Goal: Information Seeking & Learning: Learn about a topic

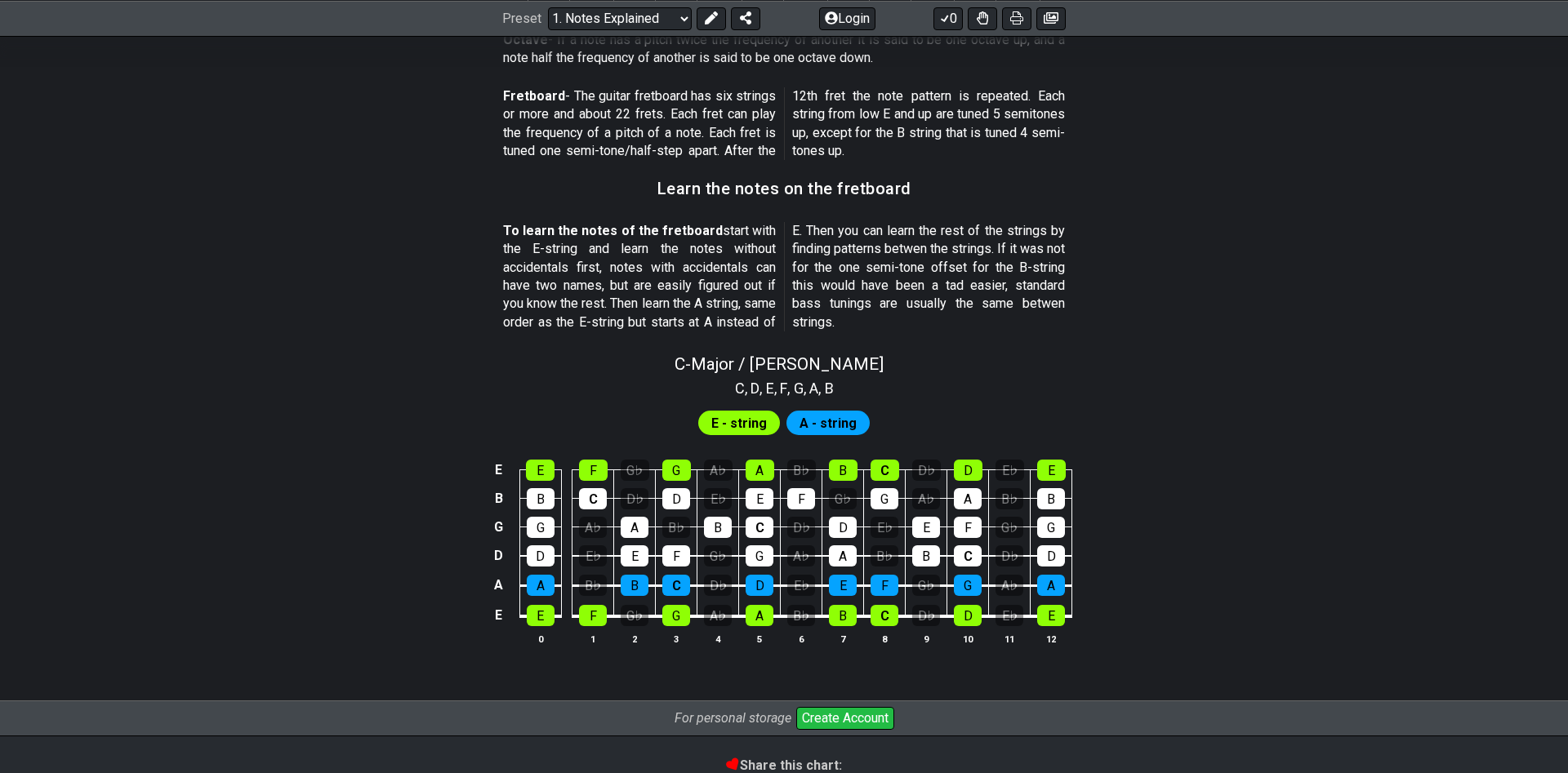
scroll to position [1499, 0]
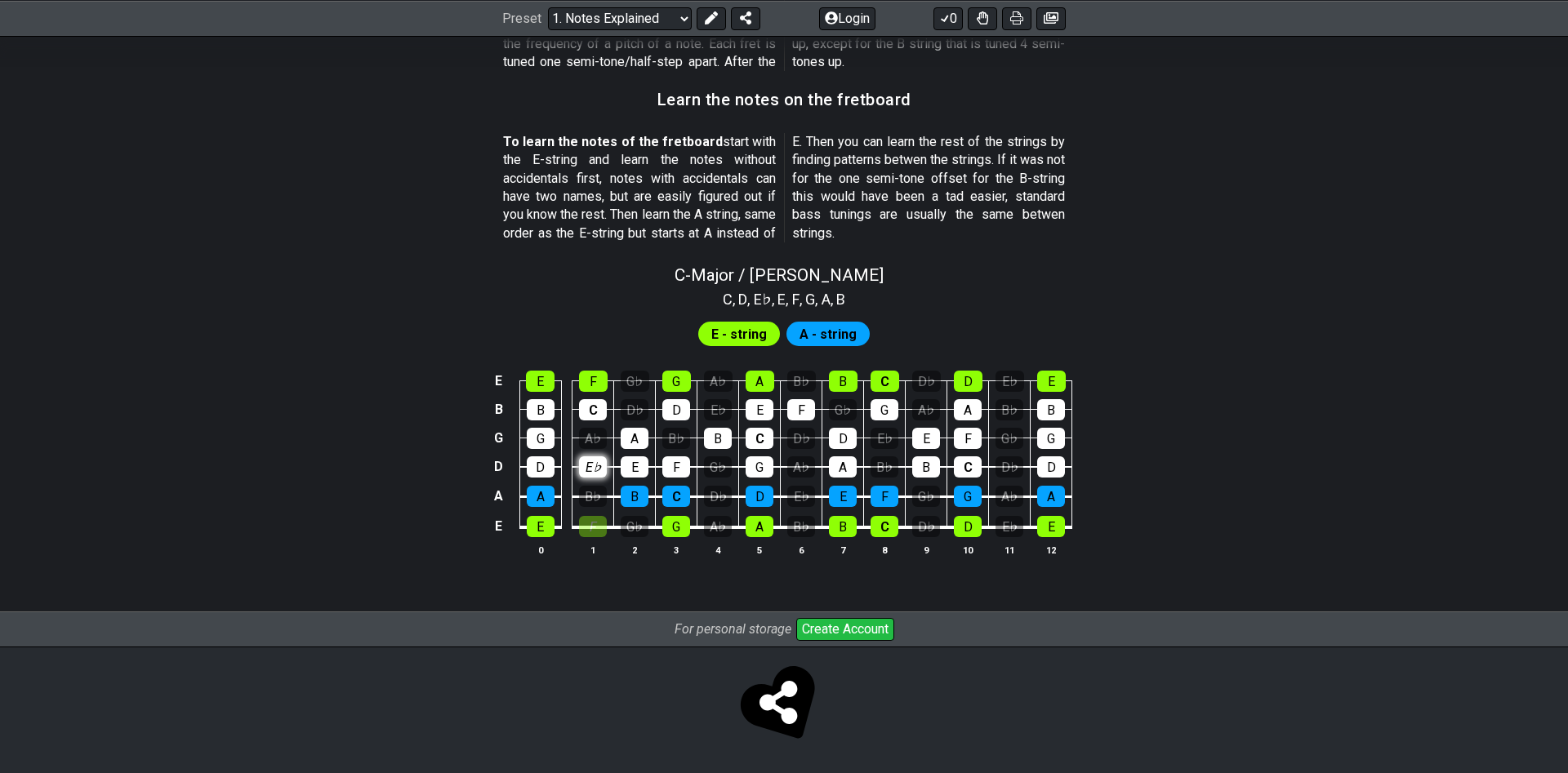
click at [598, 457] on tbody "E E F G♭ G A♭ A B♭ B C D♭ D E♭ E B B C D♭ D E♭ E F G♭ G A♭ A B♭ B G G A♭ A B♭ B…" at bounding box center [781, 448] width 583 height 192
click at [593, 464] on div "E♭" at bounding box center [592, 467] width 28 height 21
click at [595, 471] on div "E♭" at bounding box center [592, 467] width 28 height 21
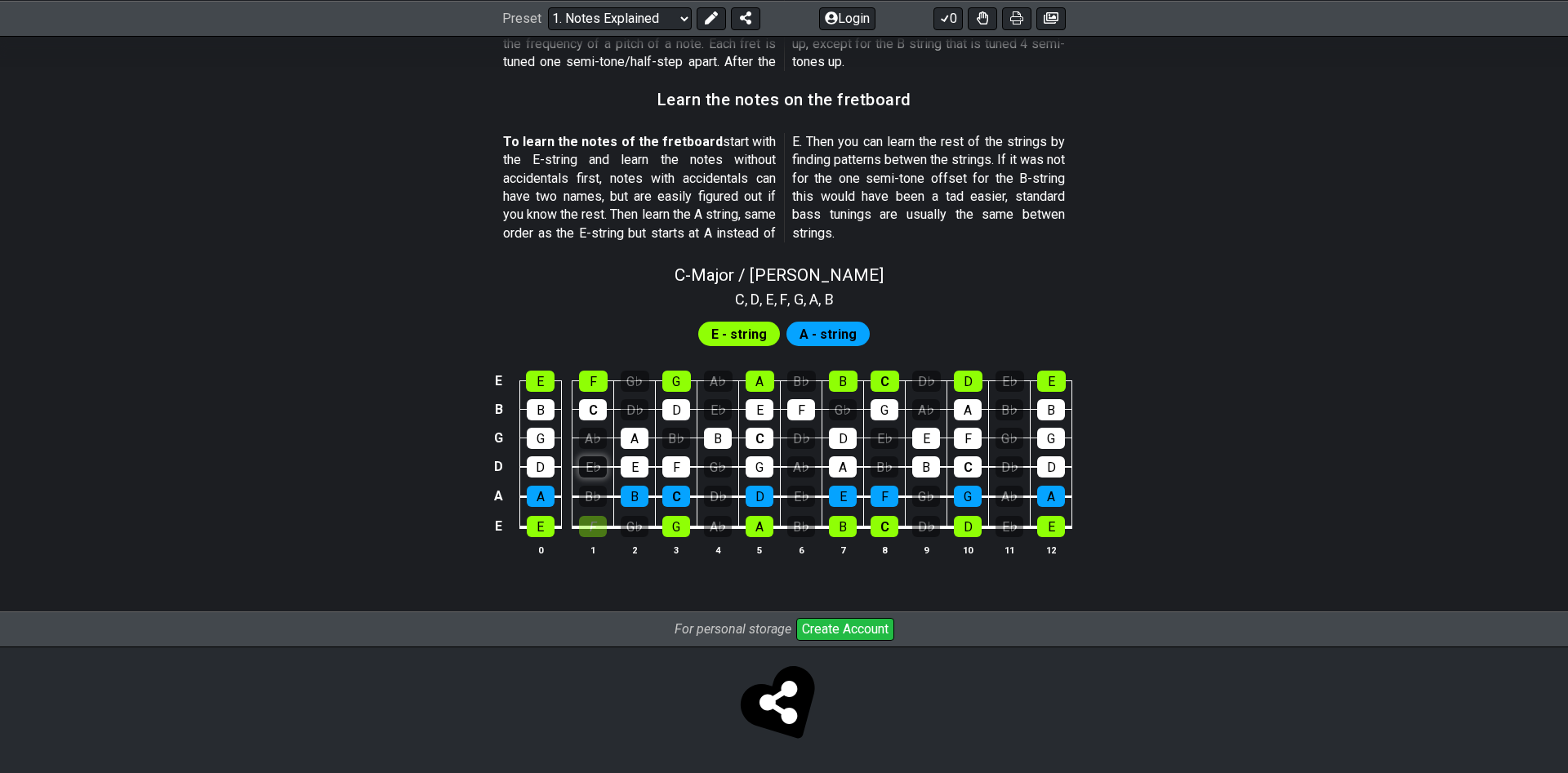
click at [595, 471] on div "E♭" at bounding box center [592, 467] width 28 height 21
click at [594, 376] on div "F" at bounding box center [593, 381] width 29 height 21
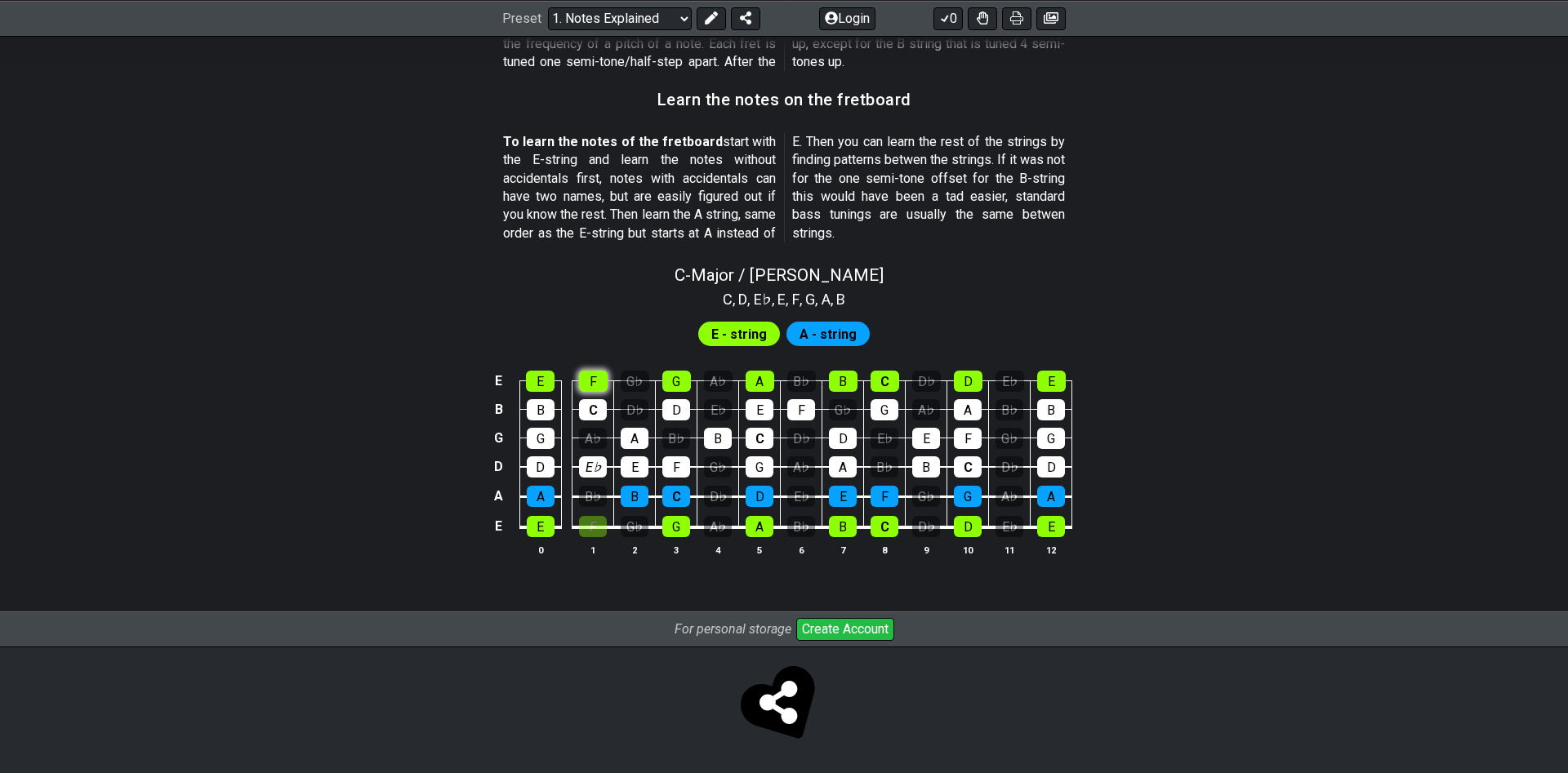
click at [594, 376] on div "F" at bounding box center [593, 381] width 29 height 21
click at [546, 375] on div "E" at bounding box center [540, 381] width 29 height 21
click at [538, 409] on div "B" at bounding box center [540, 410] width 28 height 21
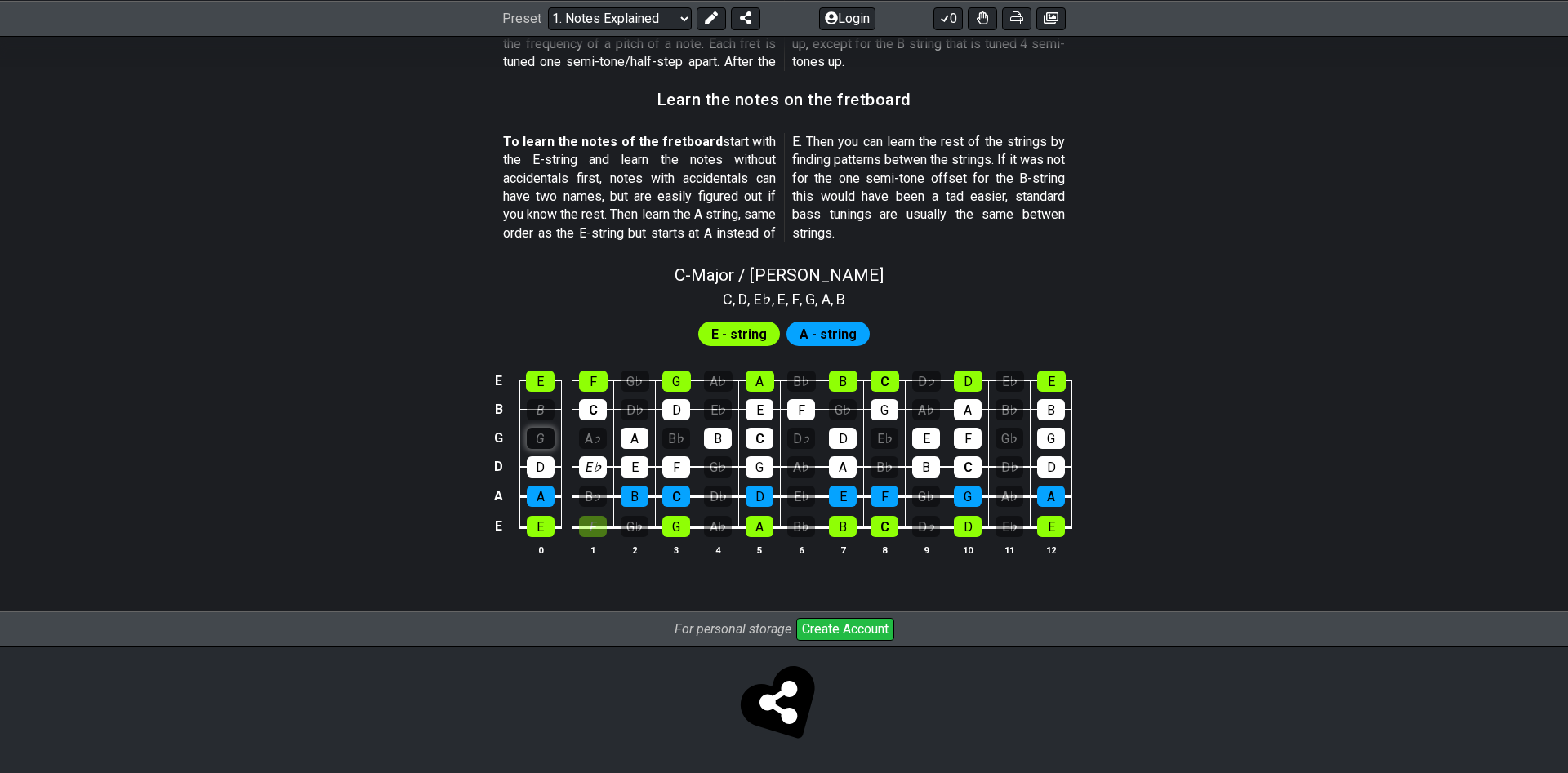
click at [538, 437] on div "G" at bounding box center [540, 438] width 28 height 21
click at [534, 407] on div "B" at bounding box center [540, 410] width 28 height 21
click at [538, 428] on div "G" at bounding box center [540, 438] width 28 height 21
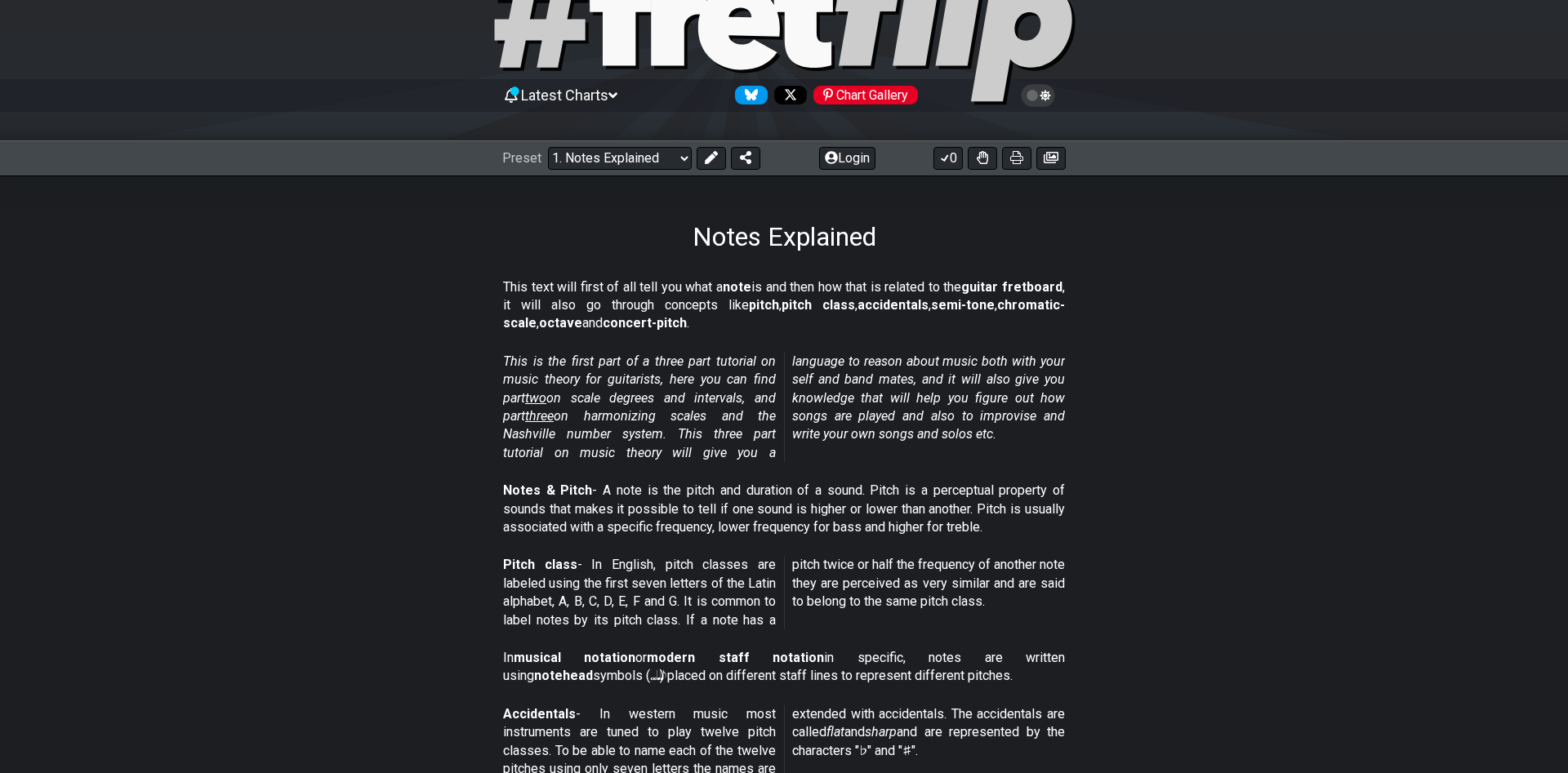
scroll to position [0, 0]
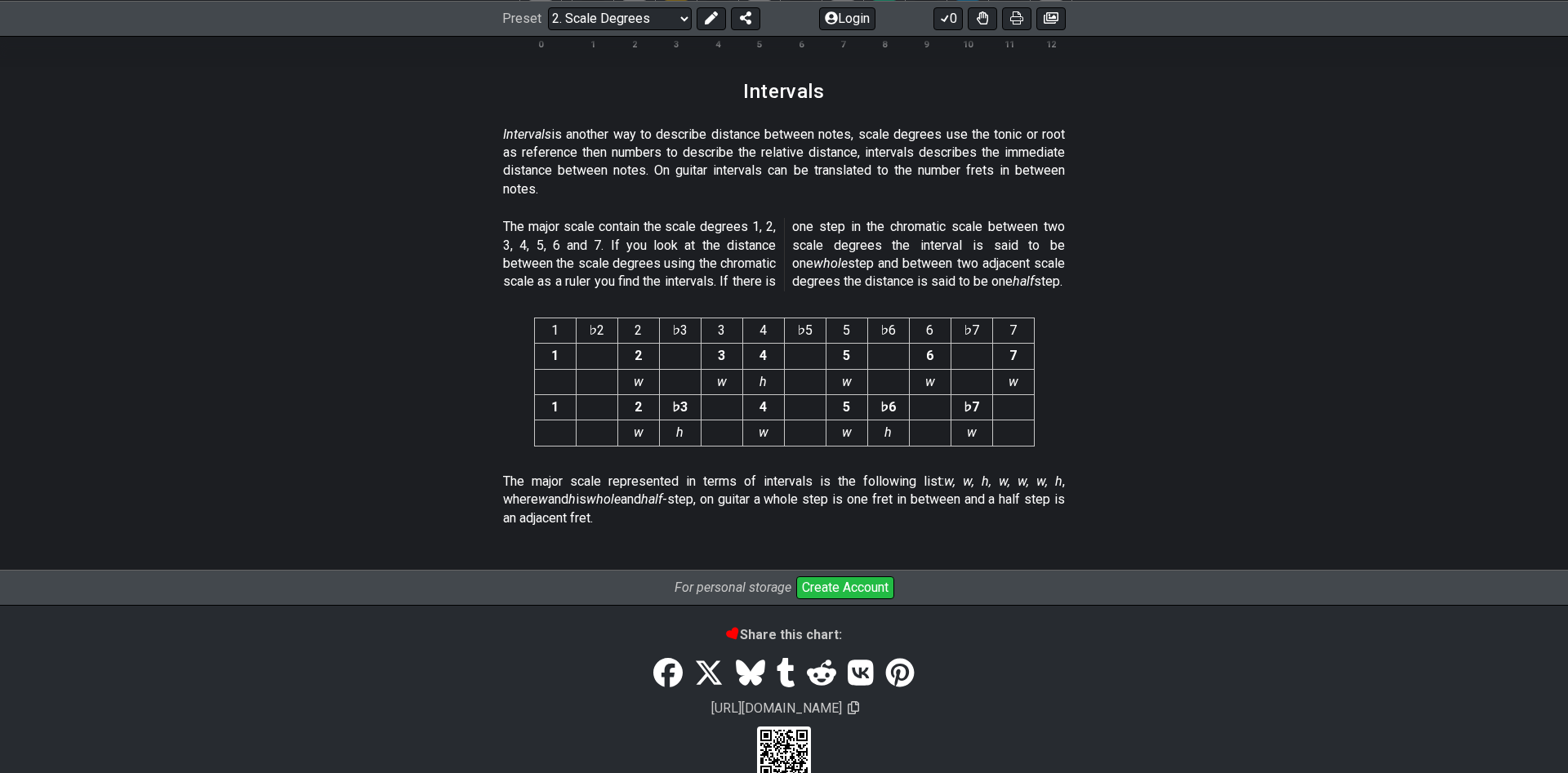
scroll to position [4220, 0]
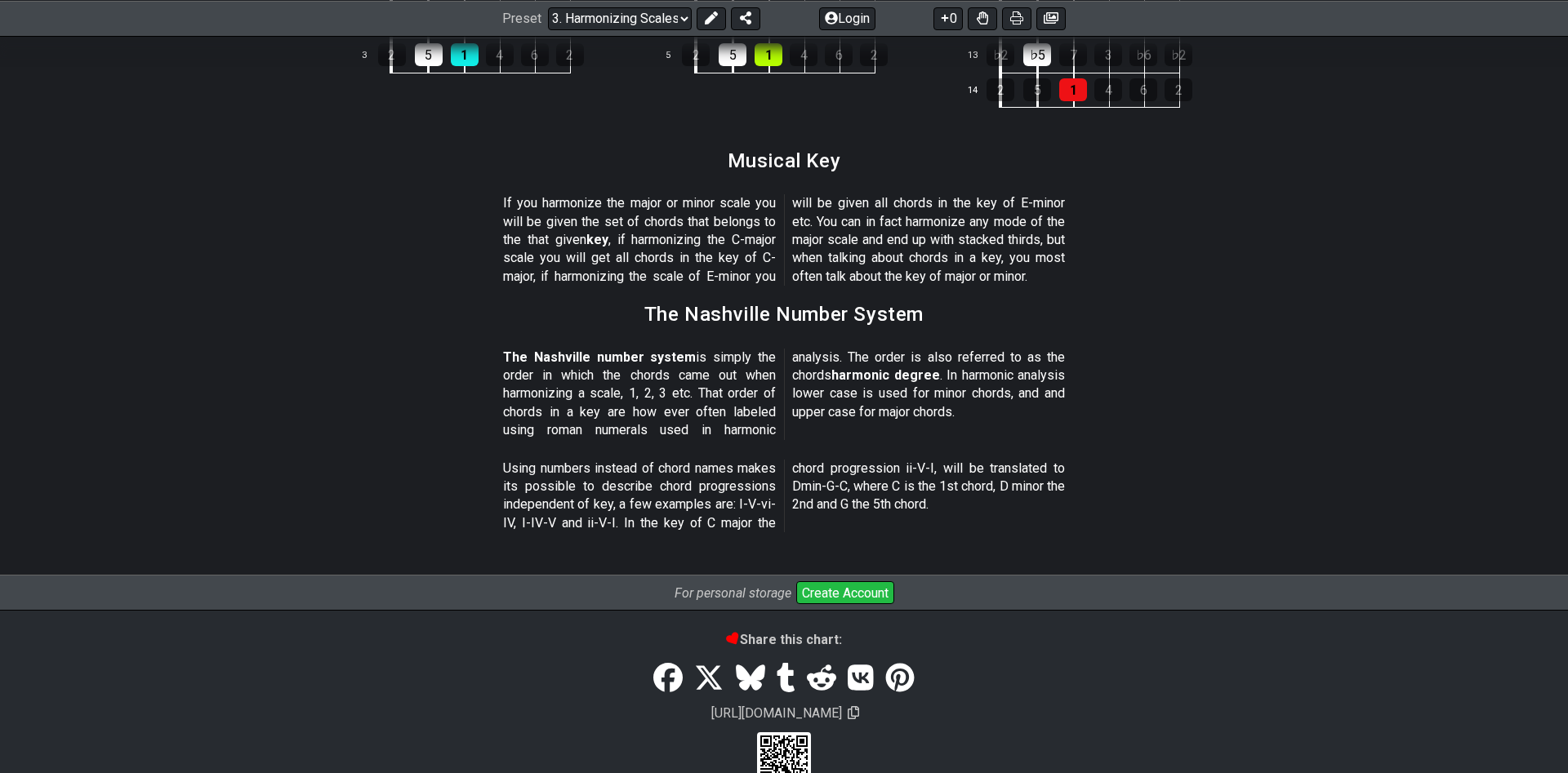
scroll to position [1872, 0]
